Goal: Information Seeking & Learning: Check status

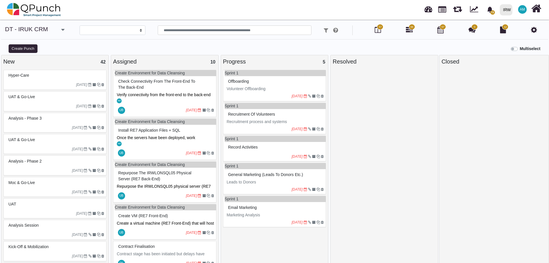
select select
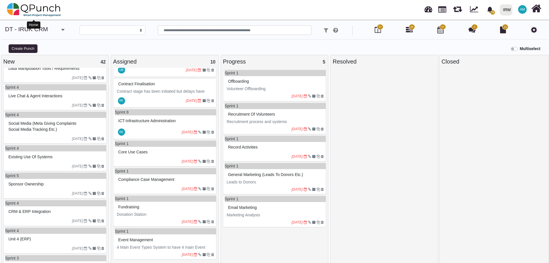
click at [39, 6] on img at bounding box center [34, 9] width 54 height 17
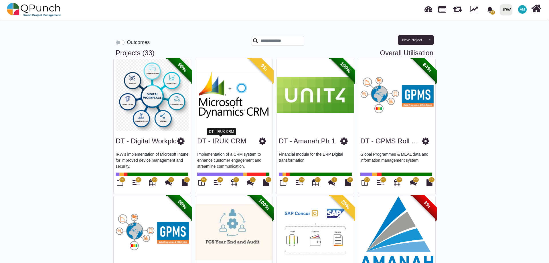
click at [229, 141] on link "DT - IRUK CRM" at bounding box center [221, 141] width 49 height 8
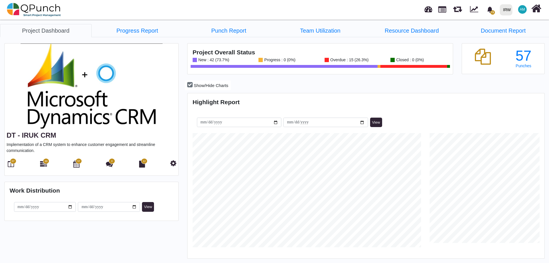
scroll to position [158, 355]
click at [313, 31] on link "Team Utilization" at bounding box center [321, 30] width 92 height 13
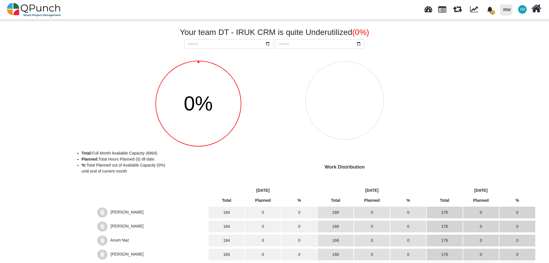
scroll to position [29, 0]
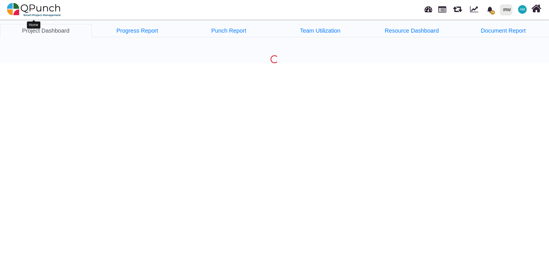
click at [50, 11] on img at bounding box center [34, 9] width 54 height 17
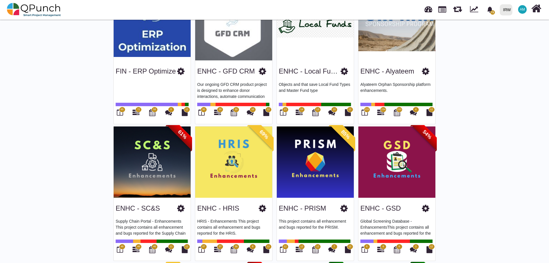
scroll to position [258, 0]
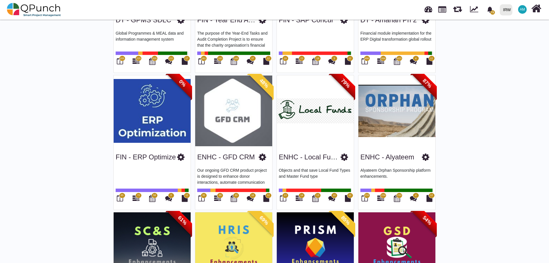
click at [238, 157] on link "ENHC - GFD CRM" at bounding box center [226, 157] width 58 height 8
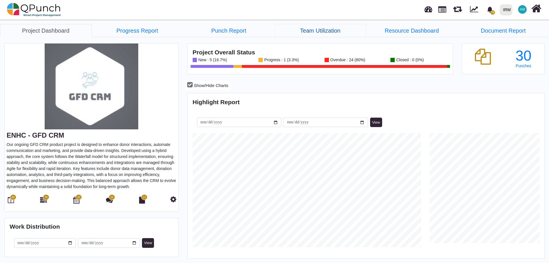
scroll to position [114, 119]
click at [314, 30] on link "Team Utilization" at bounding box center [321, 30] width 92 height 13
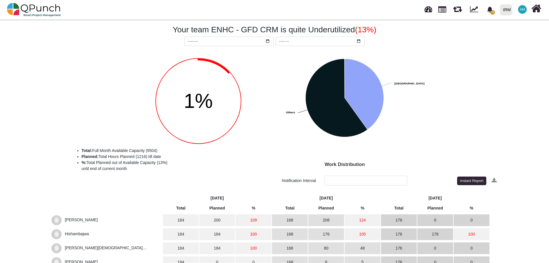
scroll to position [156, 0]
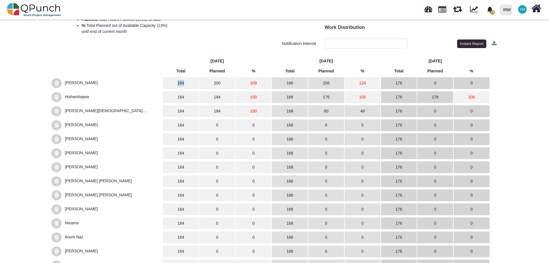
drag, startPoint x: 178, startPoint y: 83, endPoint x: 189, endPoint y: 82, distance: 10.6
click at [189, 82] on td "184" at bounding box center [181, 83] width 36 height 12
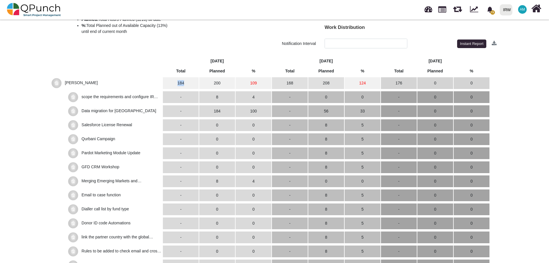
click at [182, 84] on td "184" at bounding box center [181, 83] width 36 height 12
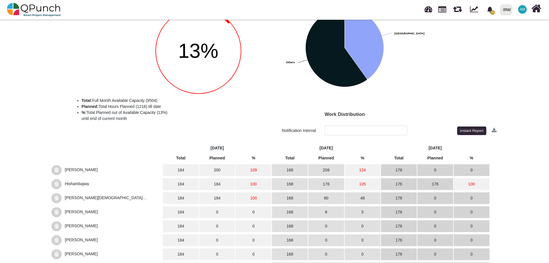
scroll to position [0, 0]
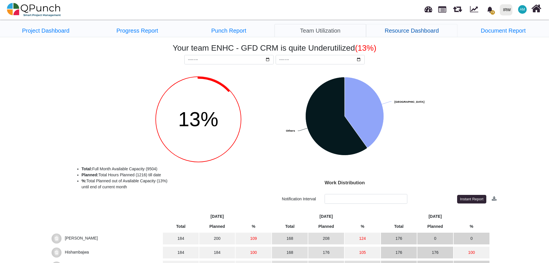
click at [416, 30] on link "Resource Dashboard" at bounding box center [412, 30] width 92 height 13
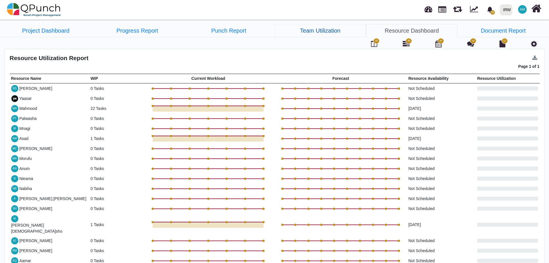
click at [322, 28] on link "Team Utilization" at bounding box center [321, 30] width 92 height 13
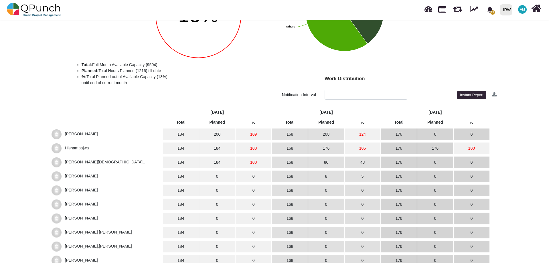
scroll to position [115, 0]
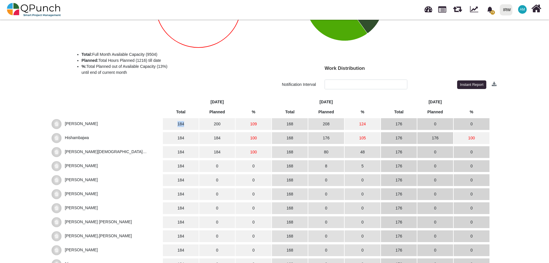
drag, startPoint x: 176, startPoint y: 123, endPoint x: 192, endPoint y: 122, distance: 15.2
click at [192, 122] on td "184" at bounding box center [181, 124] width 36 height 12
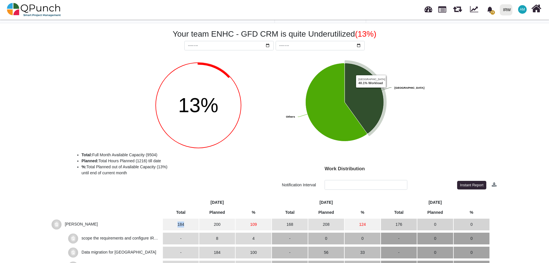
scroll to position [0, 0]
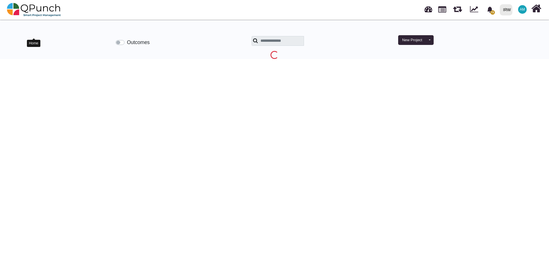
scroll to position [18, 0]
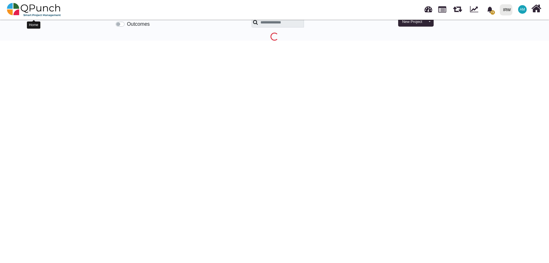
click at [36, 8] on img at bounding box center [34, 9] width 54 height 17
click at [13, 8] on img at bounding box center [34, 9] width 54 height 17
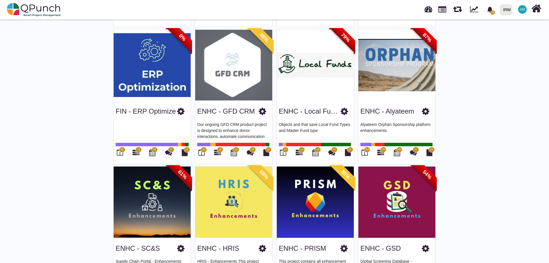
scroll to position [305, 0]
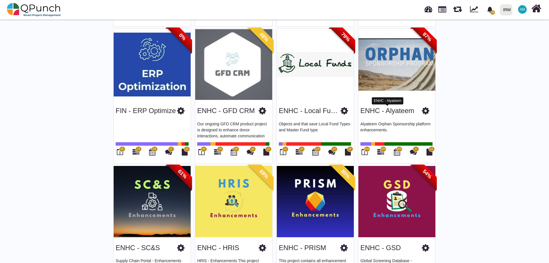
click at [403, 112] on link "ENHC - Alyateem" at bounding box center [388, 111] width 54 height 8
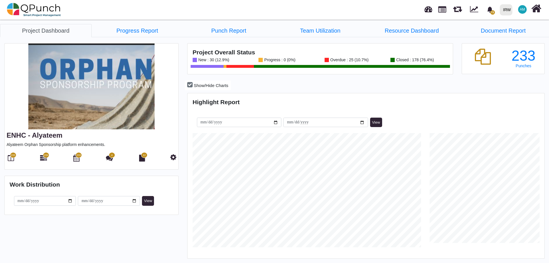
scroll to position [114, 237]
click at [337, 31] on link "Team Utilization" at bounding box center [321, 30] width 92 height 13
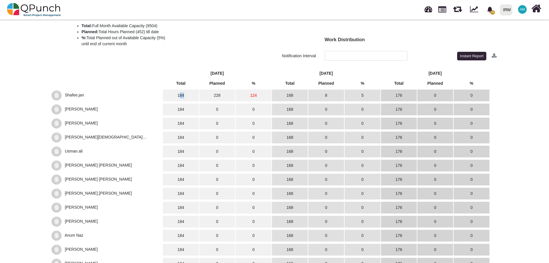
drag, startPoint x: 181, startPoint y: 96, endPoint x: 188, endPoint y: 93, distance: 8.2
click at [188, 93] on td "184" at bounding box center [181, 96] width 36 height 12
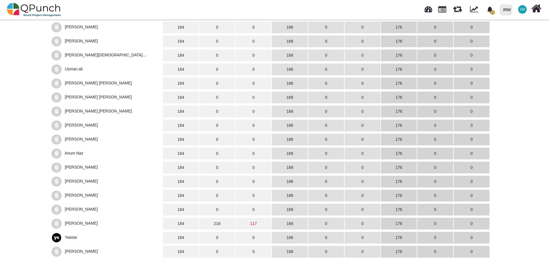
scroll to position [338, 0]
click at [69, 221] on span "[PERSON_NAME]" at bounding box center [81, 223] width 33 height 5
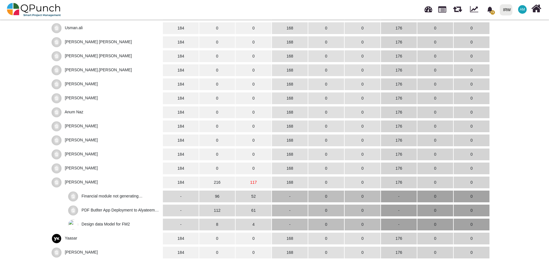
scroll to position [380, 0]
drag, startPoint x: 215, startPoint y: 182, endPoint x: 223, endPoint y: 183, distance: 7.5
click at [223, 183] on td "216" at bounding box center [217, 182] width 36 height 12
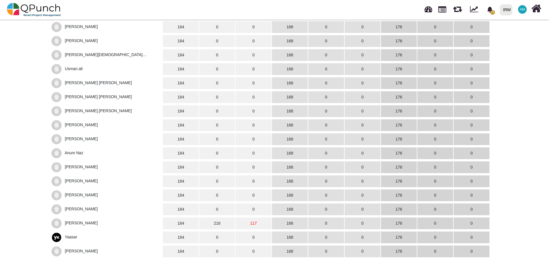
click at [84, 219] on span "[PERSON_NAME]" at bounding box center [107, 224] width 110 height 10
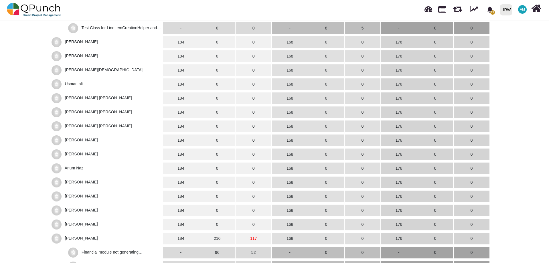
scroll to position [380, 0]
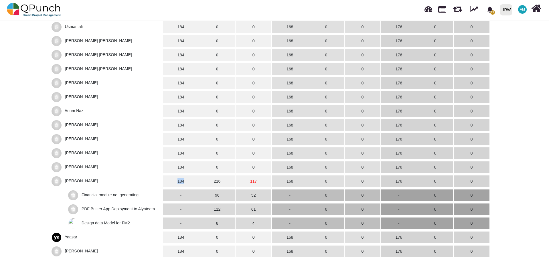
drag, startPoint x: 177, startPoint y: 181, endPoint x: 186, endPoint y: 180, distance: 9.5
click at [186, 180] on td "184" at bounding box center [181, 182] width 36 height 12
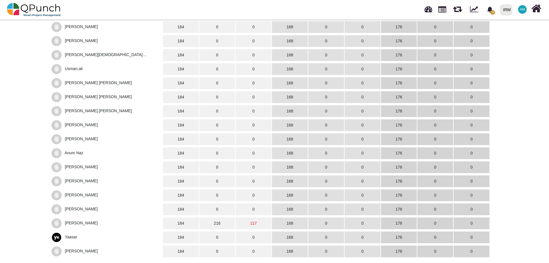
click at [90, 223] on span "[PERSON_NAME]" at bounding box center [81, 223] width 33 height 5
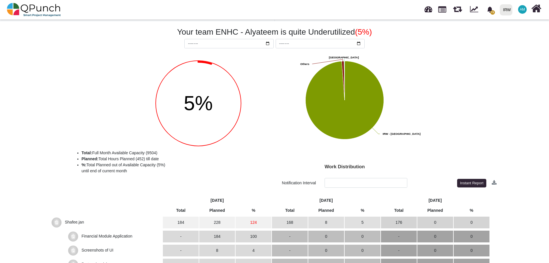
scroll to position [0, 0]
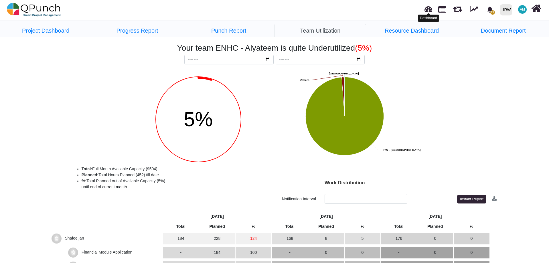
click at [428, 10] on link at bounding box center [429, 8] width 8 height 9
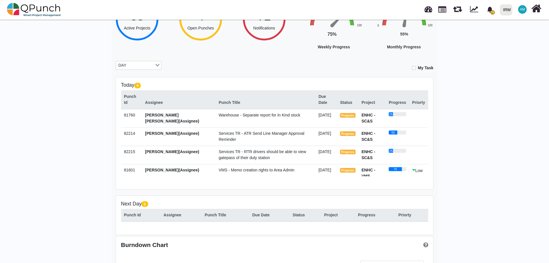
scroll to position [36, 0]
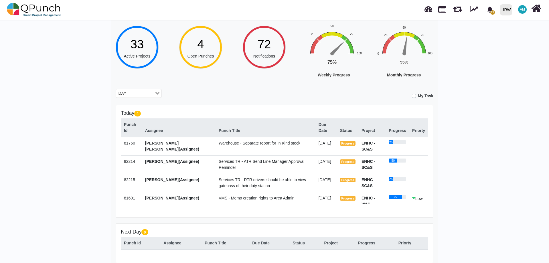
drag, startPoint x: 414, startPoint y: 96, endPoint x: 425, endPoint y: 99, distance: 10.8
click at [418, 96] on label "My Task" at bounding box center [425, 96] width 15 height 6
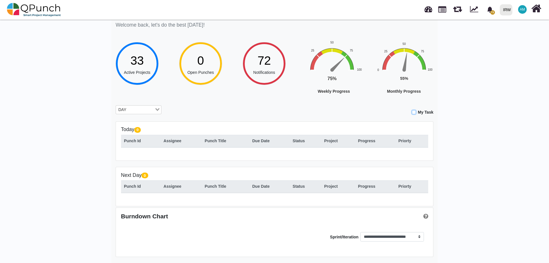
scroll to position [20, 0]
click at [418, 112] on label "My Task" at bounding box center [425, 112] width 15 height 6
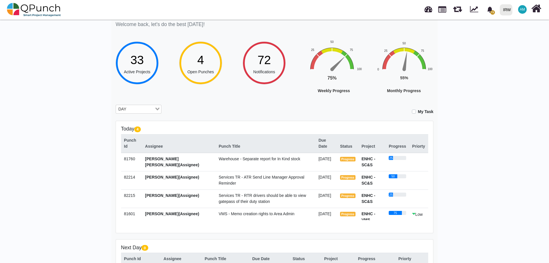
click at [418, 112] on label "My Task" at bounding box center [425, 112] width 15 height 6
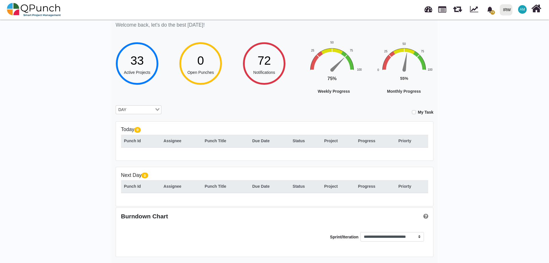
click at [418, 112] on label "My Task" at bounding box center [425, 112] width 15 height 6
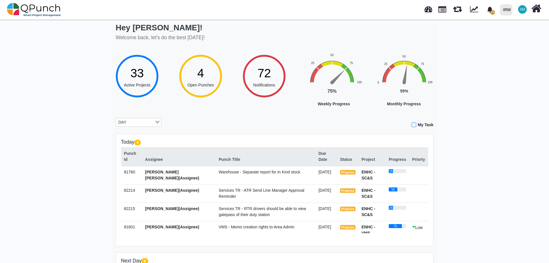
scroll to position [0, 0]
